Goal: Consume media (video, audio)

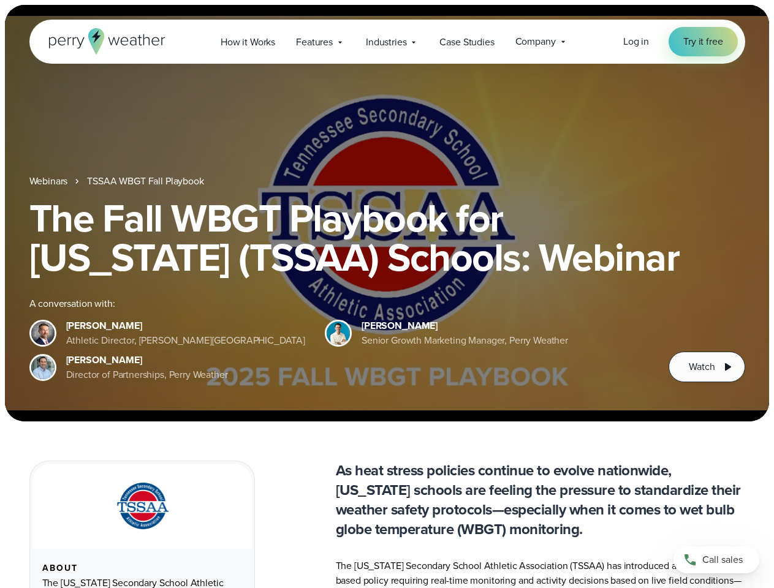
click at [387, 294] on div "The Fall WBGT Playbook for [US_STATE] (TSSAA) Schools: Webinar A conversation w…" at bounding box center [387, 291] width 716 height 184
click at [387, 42] on span "Industries" at bounding box center [386, 42] width 40 height 15
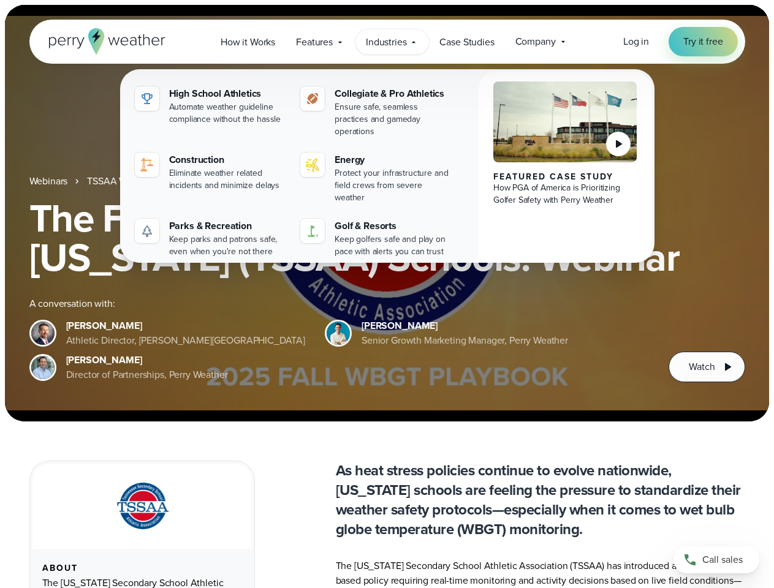
click at [387, 213] on h1 "The Fall WBGT Playbook for [US_STATE] (TSSAA) Schools: Webinar" at bounding box center [387, 238] width 716 height 78
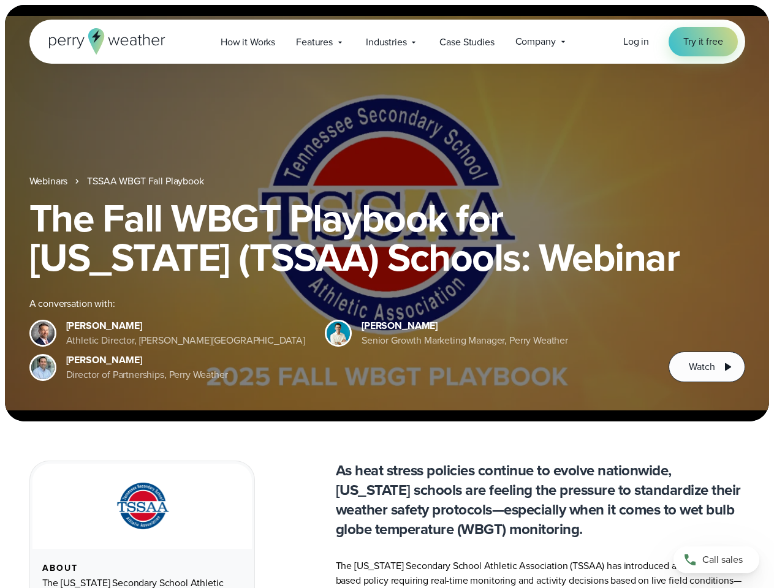
click at [146, 181] on link "TSSAA WBGT Fall Playbook" at bounding box center [145, 181] width 116 height 15
click at [707, 367] on span "Watch" at bounding box center [702, 367] width 26 height 15
